Goal: Task Accomplishment & Management: Use online tool/utility

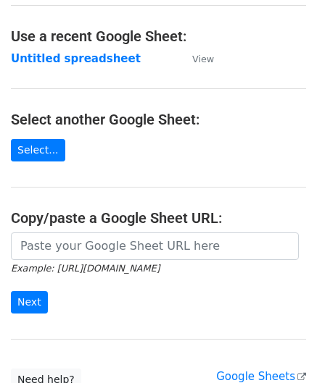
scroll to position [72, 0]
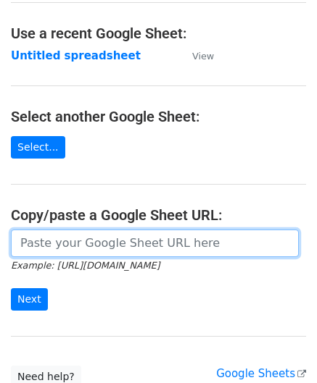
click at [68, 247] on input "url" at bounding box center [155, 244] width 288 height 28
paste input "[URL][DOMAIN_NAME]"
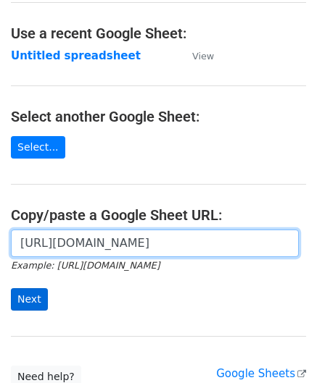
type input "[URL][DOMAIN_NAME]"
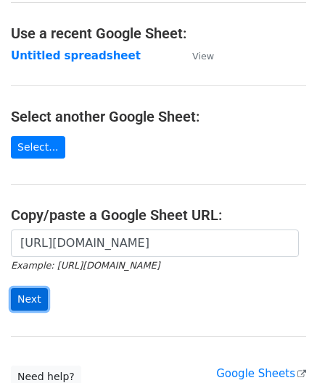
click at [33, 294] on input "Next" at bounding box center [29, 299] width 37 height 22
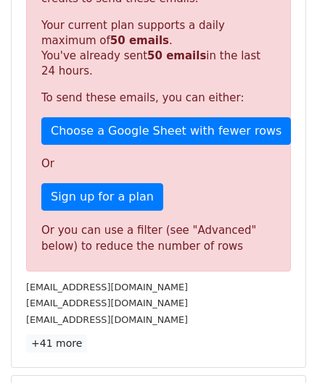
scroll to position [489, 0]
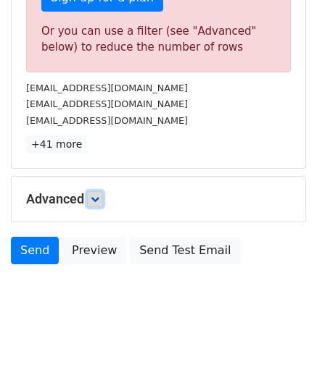
click at [99, 196] on icon at bounding box center [95, 199] width 9 height 9
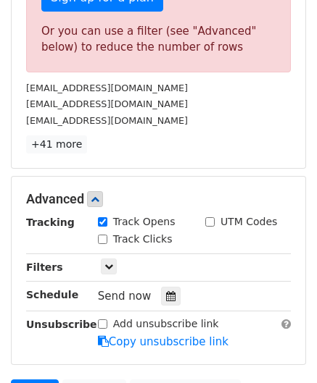
drag, startPoint x: 161, startPoint y: 290, endPoint x: 195, endPoint y: 262, distance: 43.8
click at [166, 291] on icon at bounding box center [170, 296] width 9 height 10
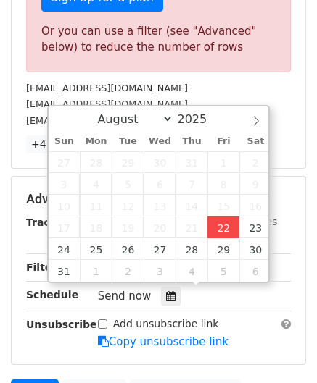
type input "[DATE] 12:00"
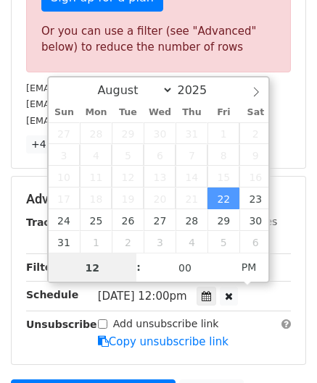
paste input "9"
type input "9"
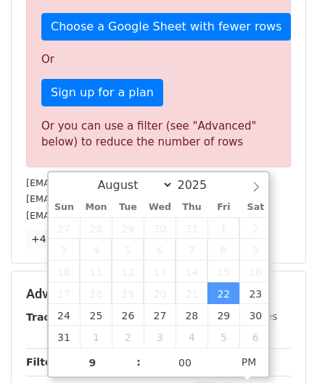
type input "2025-08-22 21:00"
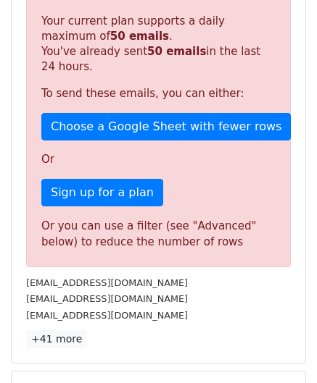
scroll to position [664, 0]
